Goal: Browse casually

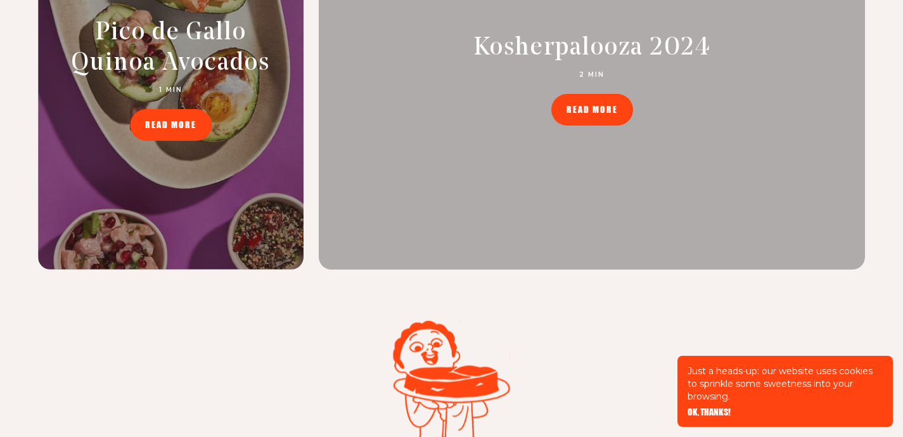
scroll to position [6326, 0]
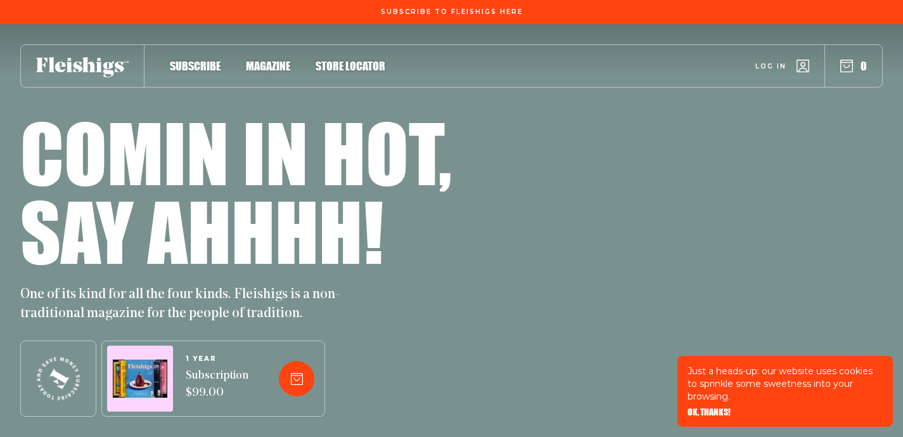
scroll to position [6326, 0]
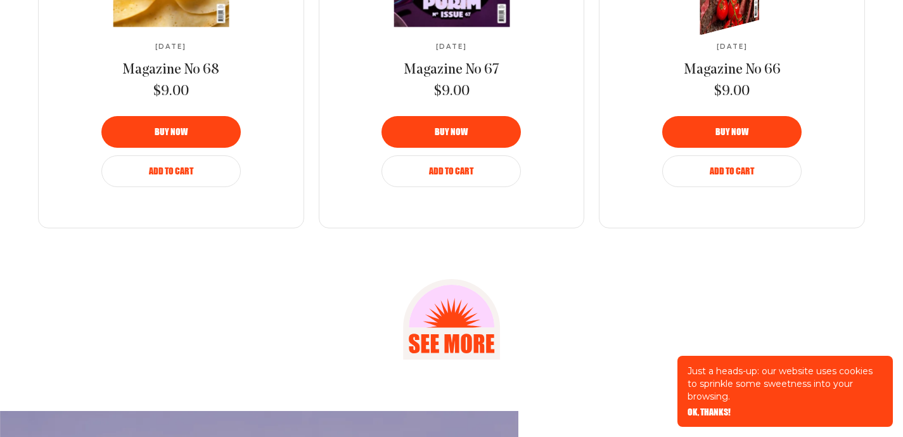
scroll to position [1634, 0]
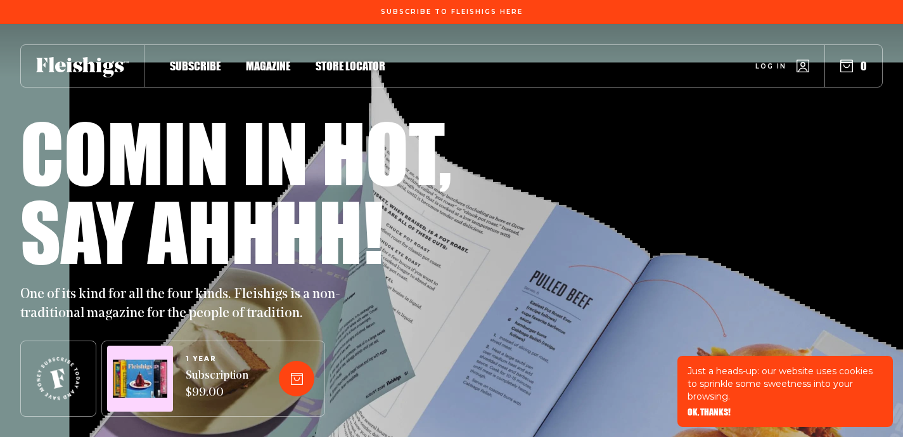
scroll to position [1634, 0]
